Goal: Find specific fact: Find specific fact

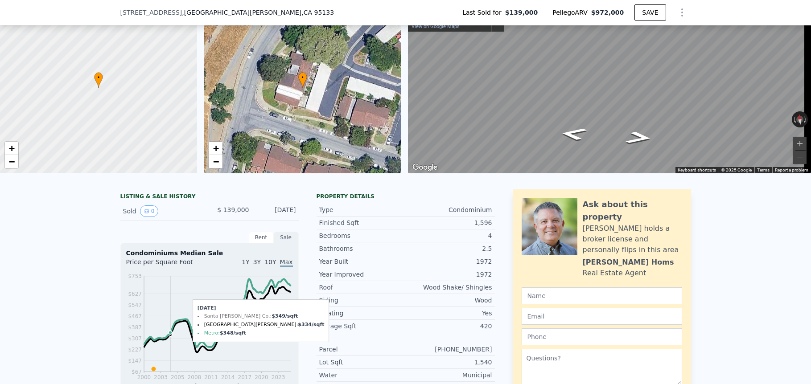
scroll to position [61, 0]
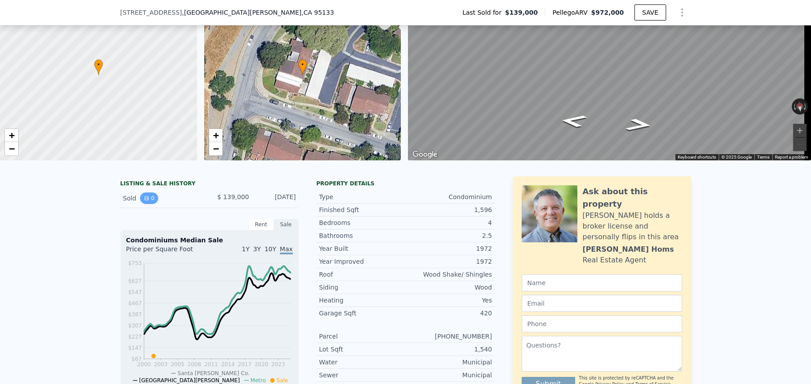
click at [144, 201] on icon "View historical data" at bounding box center [146, 198] width 5 height 5
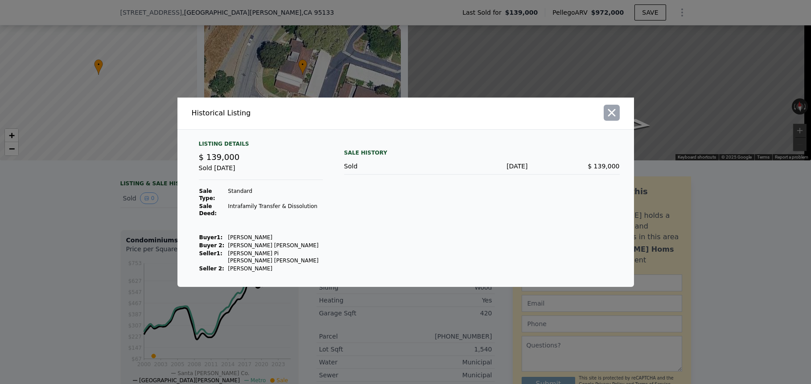
click at [606, 119] on icon "button" at bounding box center [611, 113] width 12 height 12
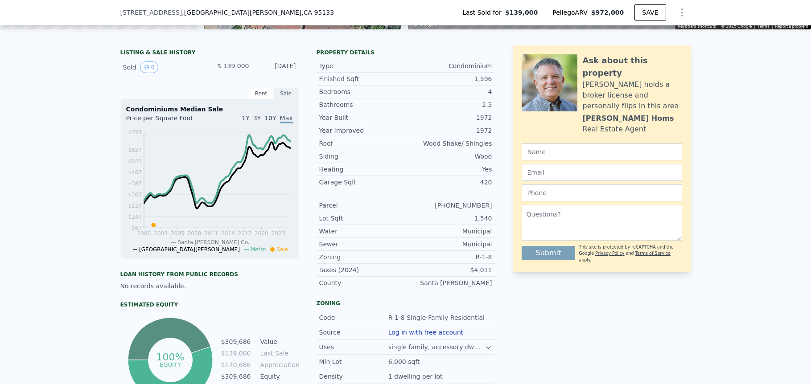
scroll to position [192, 0]
click at [268, 122] on span "10Y" at bounding box center [270, 118] width 12 height 7
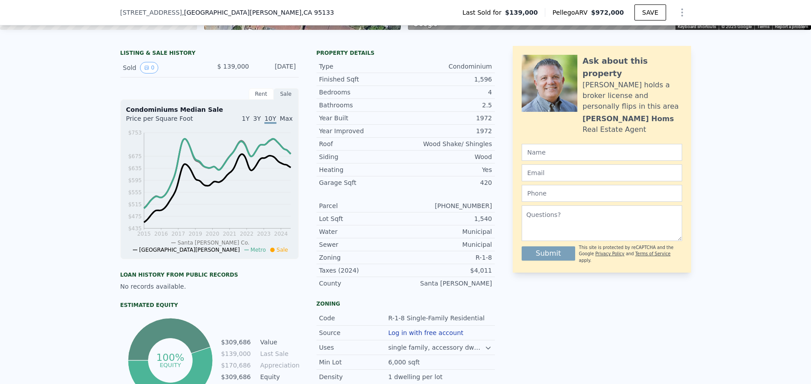
click at [280, 122] on span "Max" at bounding box center [286, 118] width 13 height 7
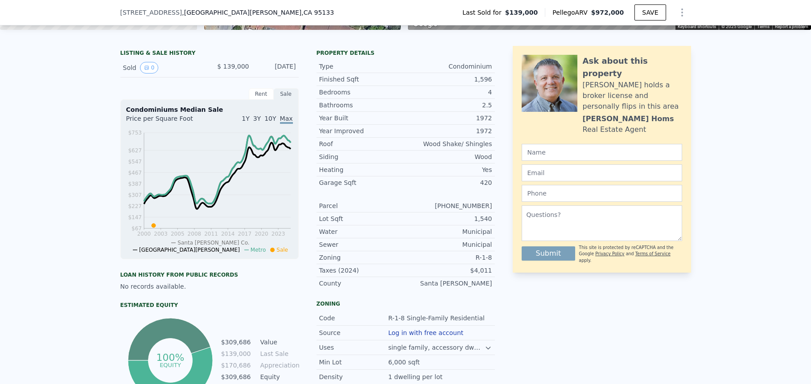
click at [272, 122] on span "10Y" at bounding box center [270, 118] width 12 height 7
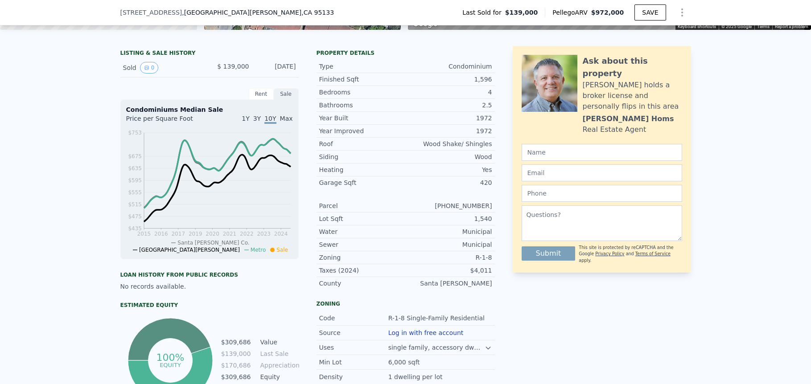
click at [280, 122] on span "Max" at bounding box center [286, 118] width 13 height 7
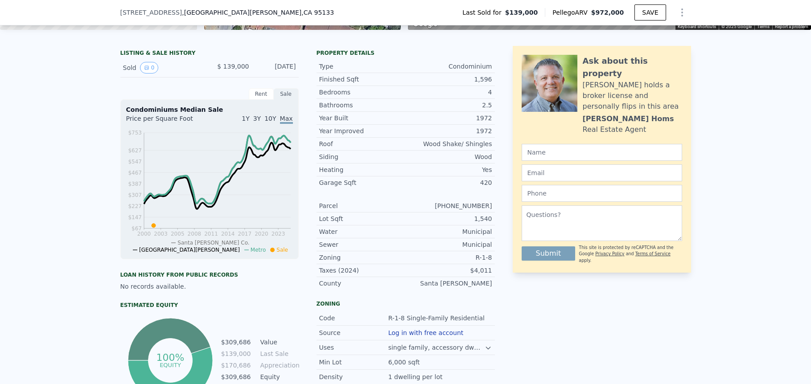
click at [264, 100] on div "Rent" at bounding box center [261, 94] width 25 height 12
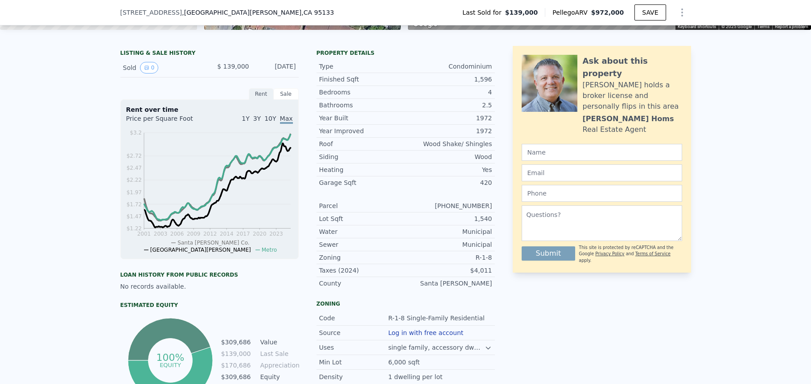
click at [282, 100] on div "Sale" at bounding box center [286, 94] width 25 height 12
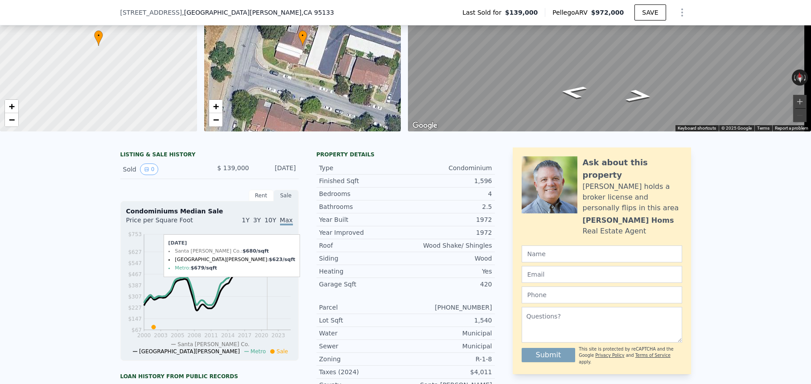
scroll to position [174, 0]
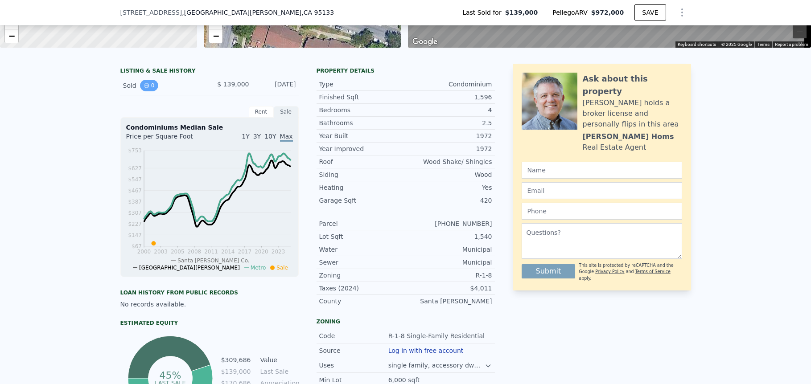
click at [145, 87] on icon "View historical data" at bounding box center [147, 86] width 4 height 4
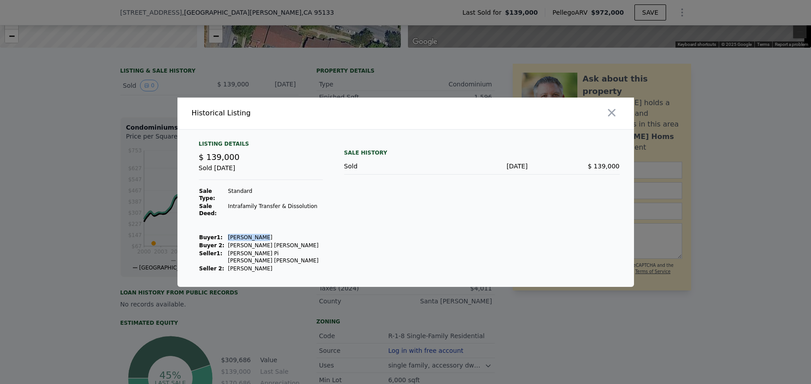
drag, startPoint x: 265, startPoint y: 233, endPoint x: 229, endPoint y: 232, distance: 35.7
click at [229, 234] on td "[PERSON_NAME]" at bounding box center [274, 238] width 95 height 8
copy td "[PERSON_NAME]"
click at [612, 119] on icon "button" at bounding box center [611, 113] width 12 height 12
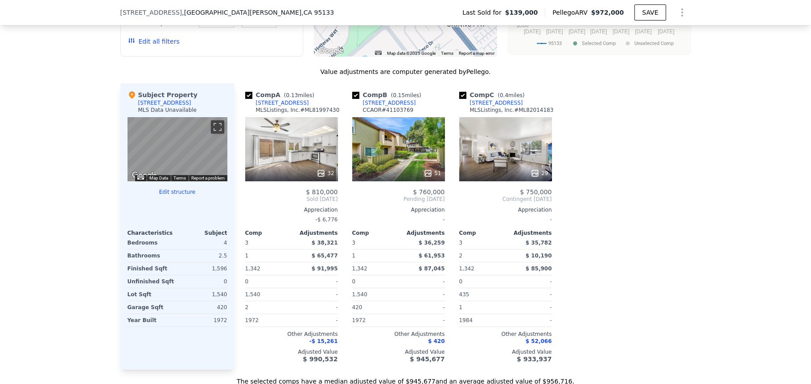
scroll to position [819, 0]
click at [178, 106] on div "[STREET_ADDRESS]" at bounding box center [164, 102] width 53 height 7
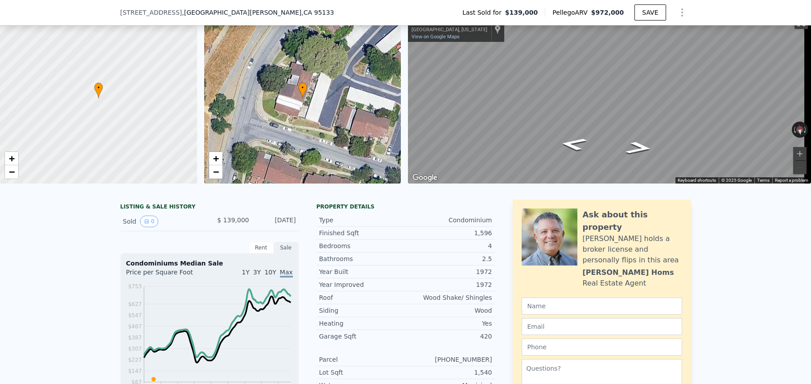
scroll to position [0, 0]
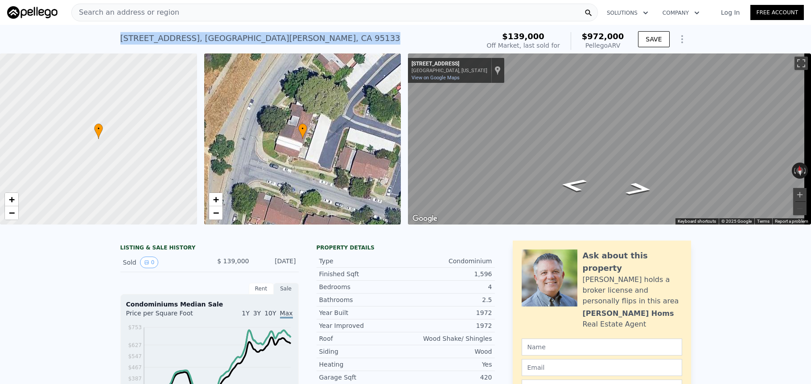
drag, startPoint x: 273, startPoint y: 37, endPoint x: 117, endPoint y: 34, distance: 155.6
click at [120, 34] on div "[STREET_ADDRESS] Sold [DATE] for $139k (~ARV $972k )" at bounding box center [298, 41] width 356 height 25
copy div "[STREET_ADDRESS]"
